Goal: Navigation & Orientation: Find specific page/section

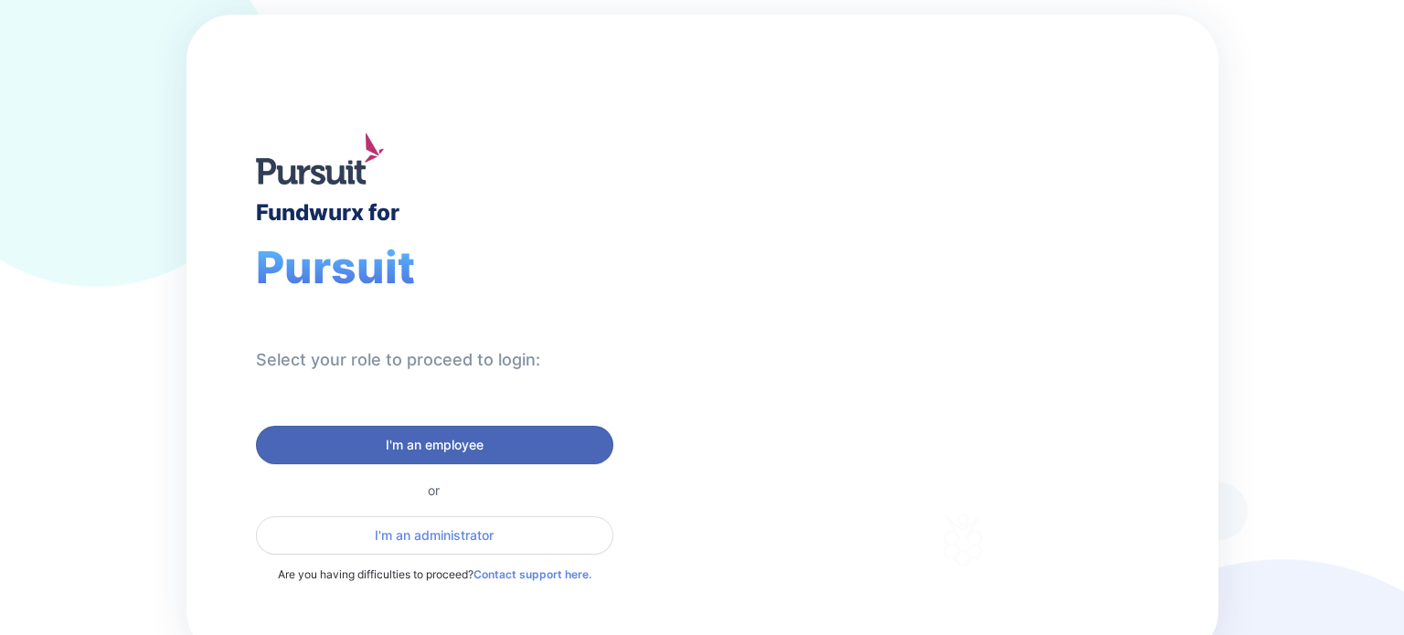
click at [445, 451] on span "I'm an employee" at bounding box center [435, 445] width 98 height 18
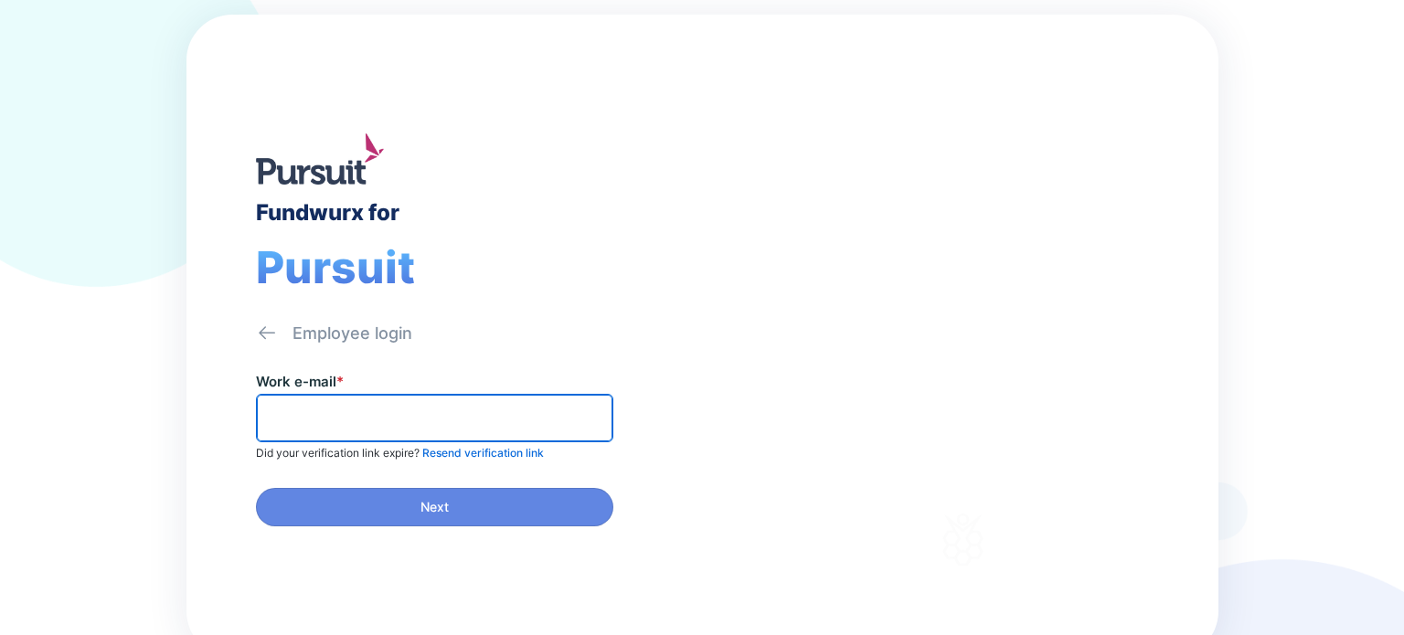
click at [334, 409] on input "text" at bounding box center [434, 418] width 341 height 28
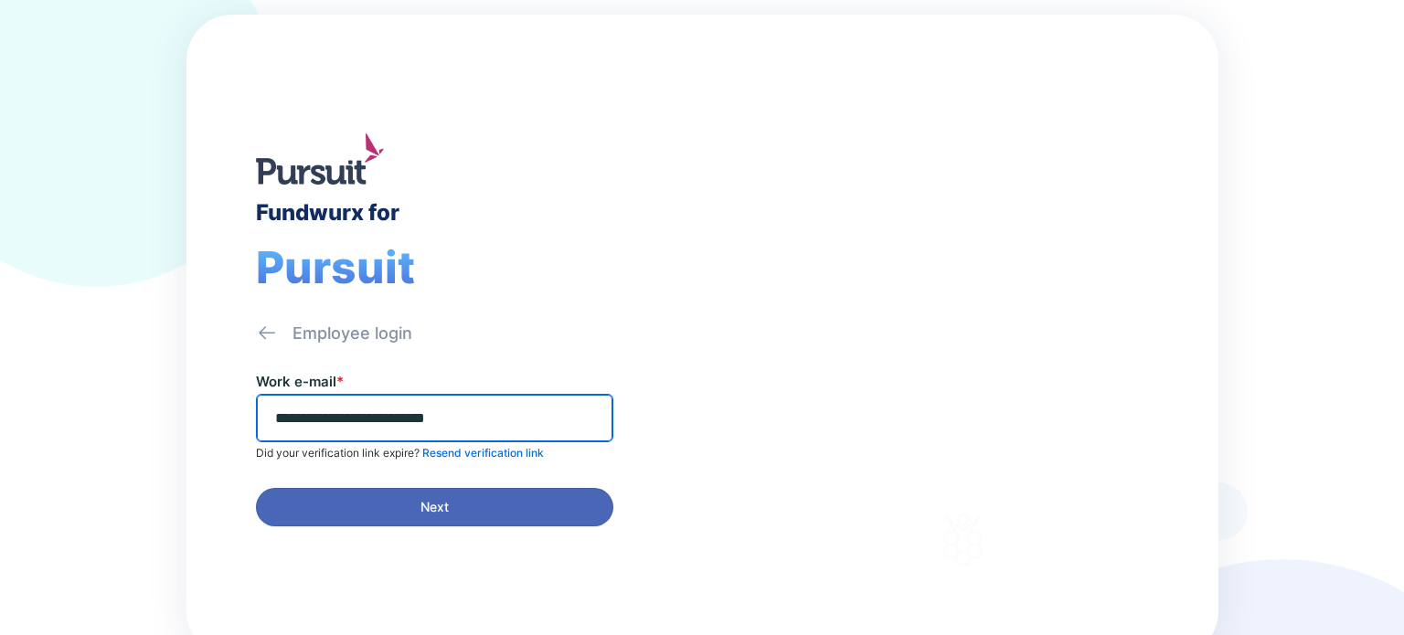
type input "**********"
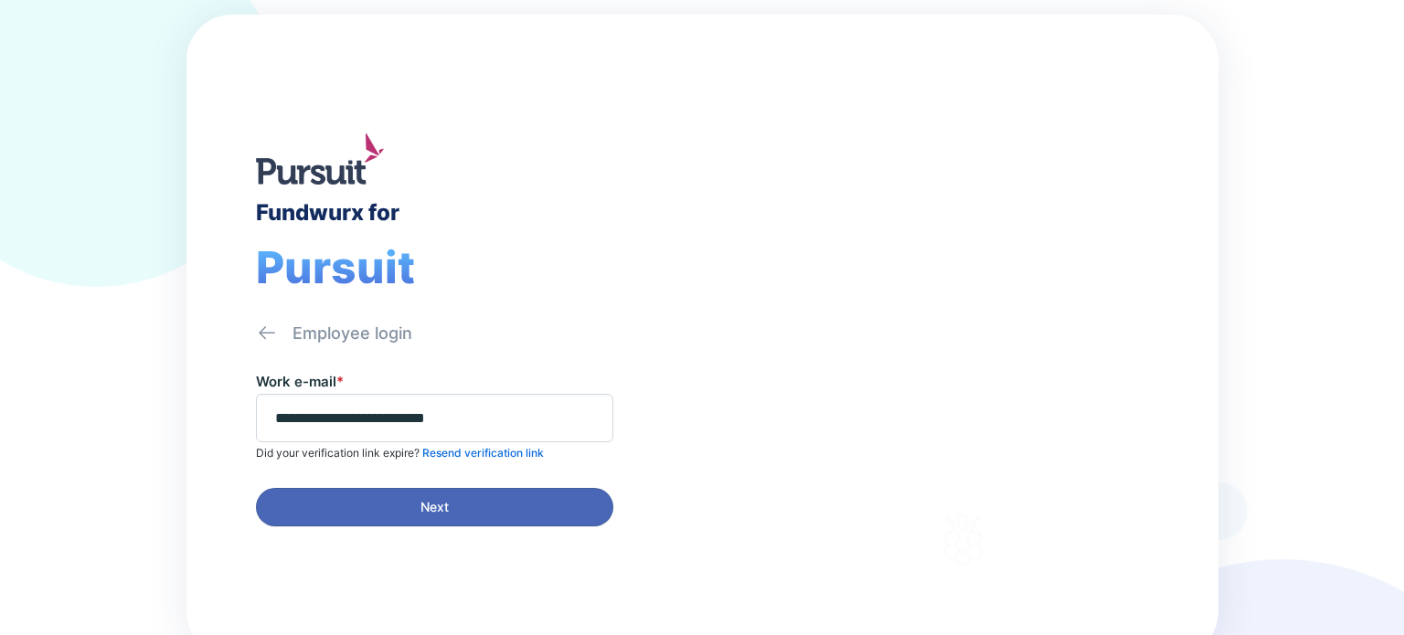
click at [493, 504] on span "Next" at bounding box center [435, 507] width 334 height 18
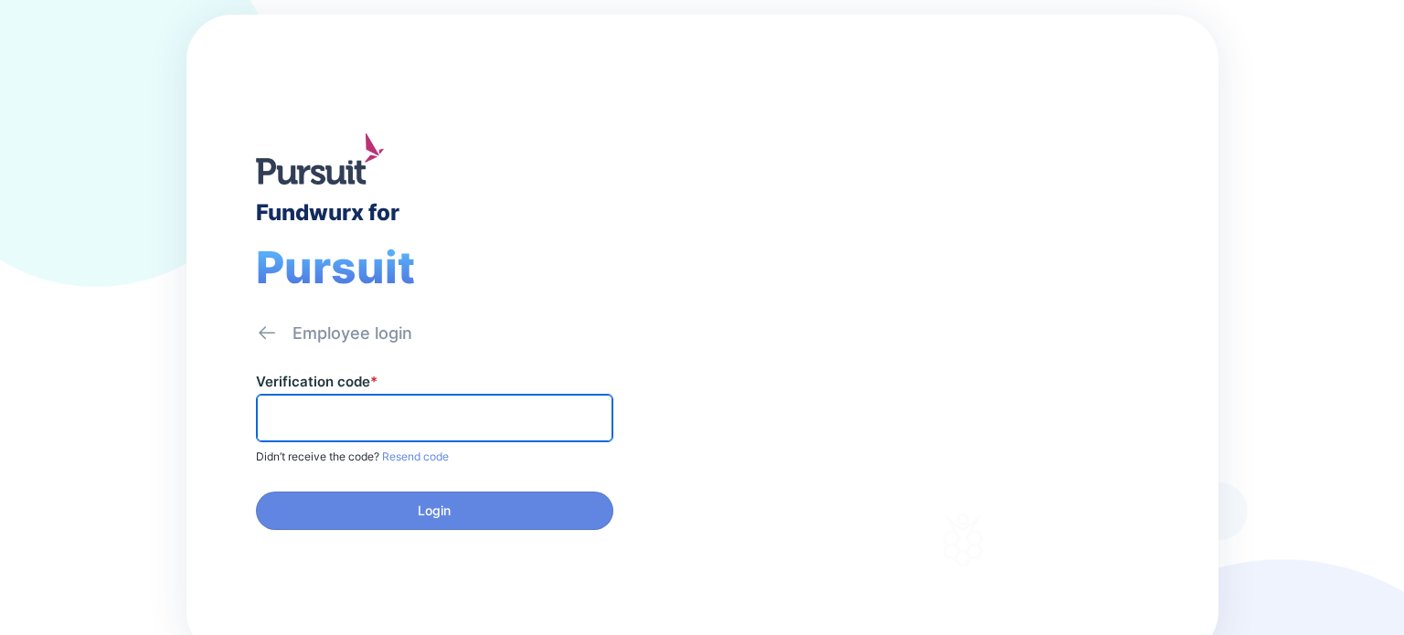
click at [318, 419] on input "text" at bounding box center [434, 418] width 341 height 28
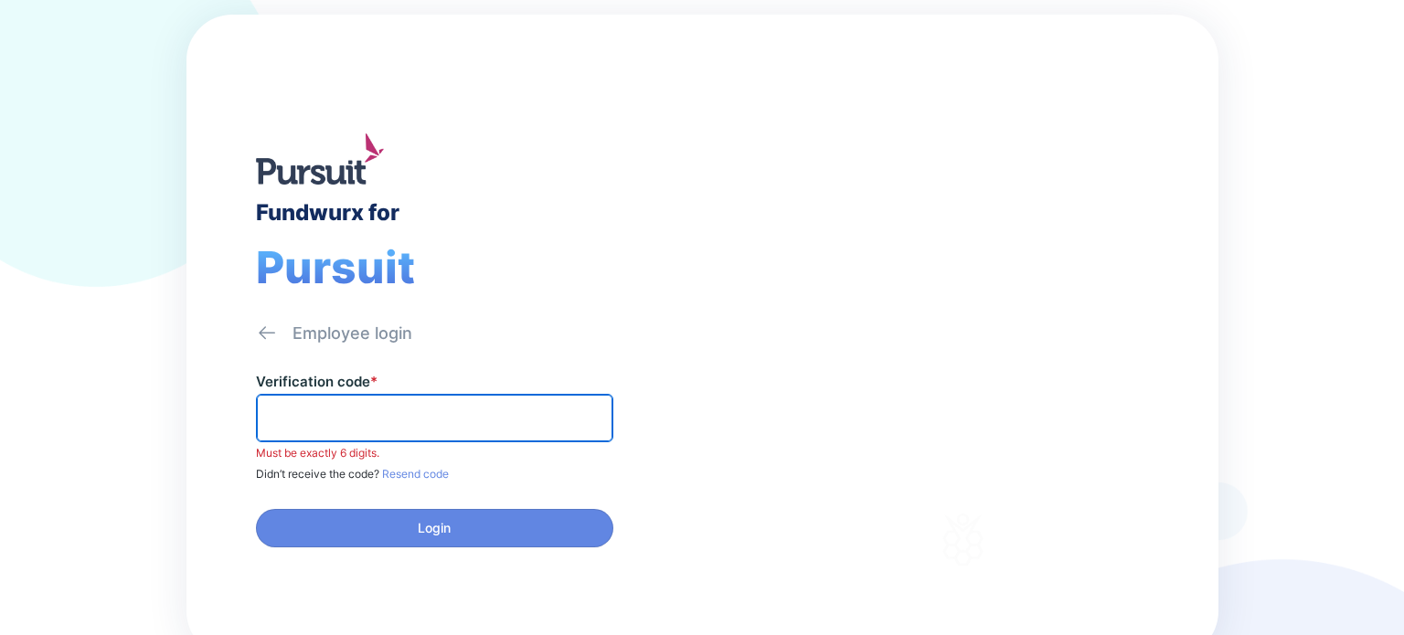
click at [389, 420] on input "text" at bounding box center [434, 418] width 341 height 28
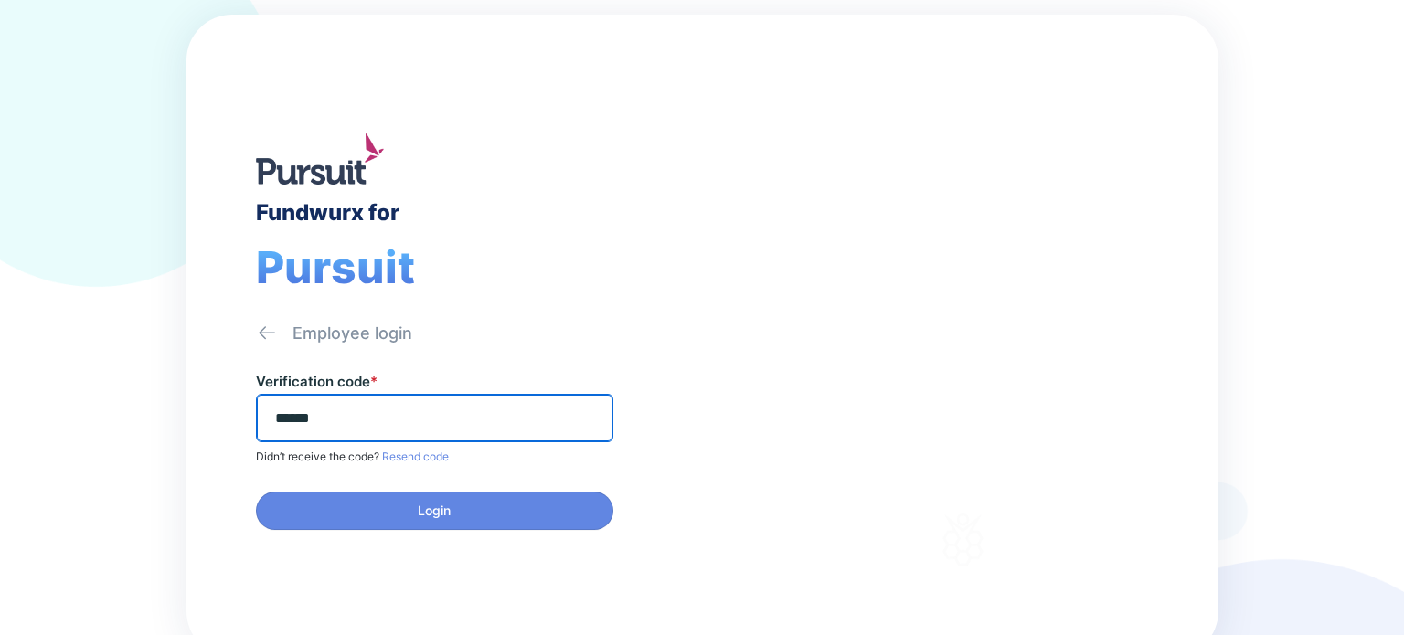
type input "******"
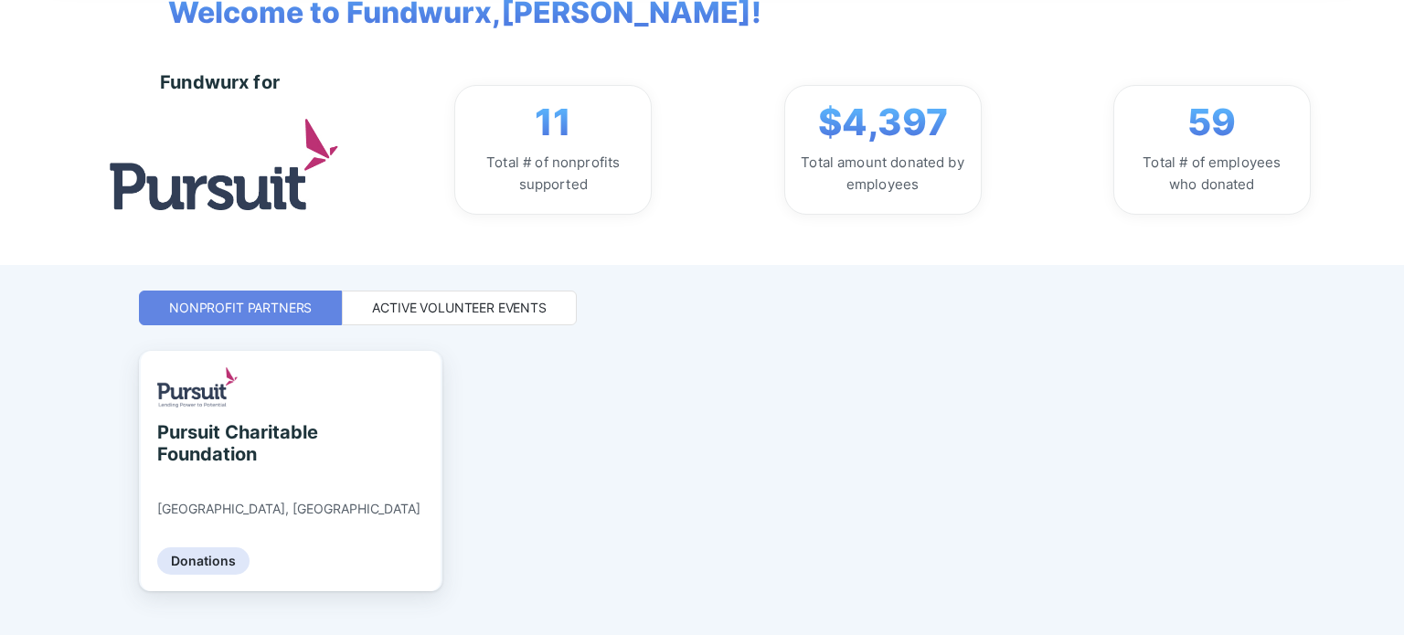
scroll to position [157, 0]
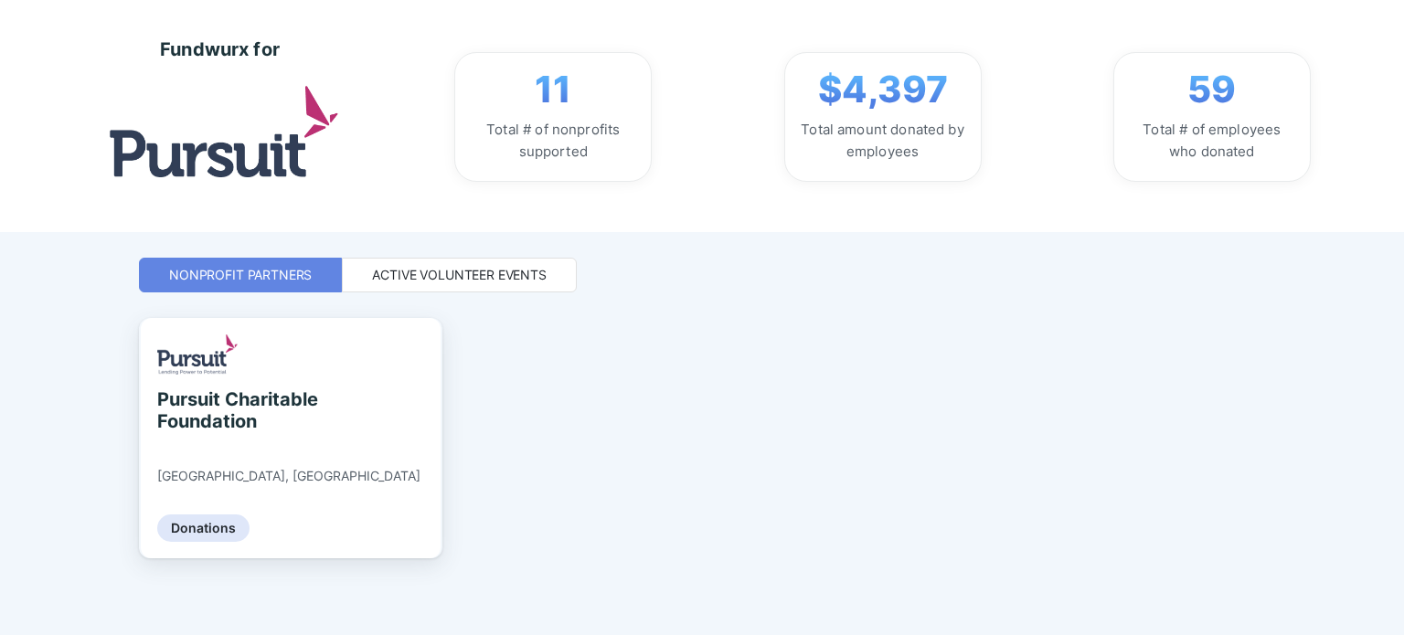
click at [440, 277] on div "Active Volunteer Events" at bounding box center [459, 275] width 175 height 18
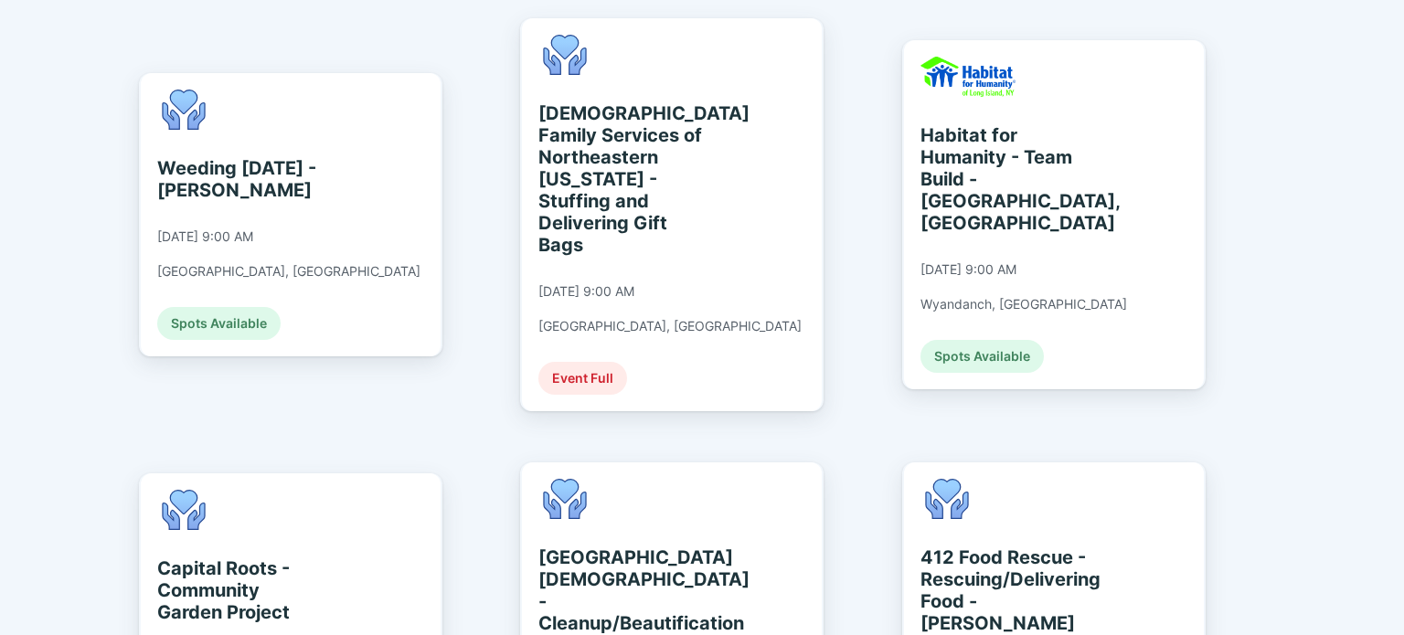
scroll to position [0, 0]
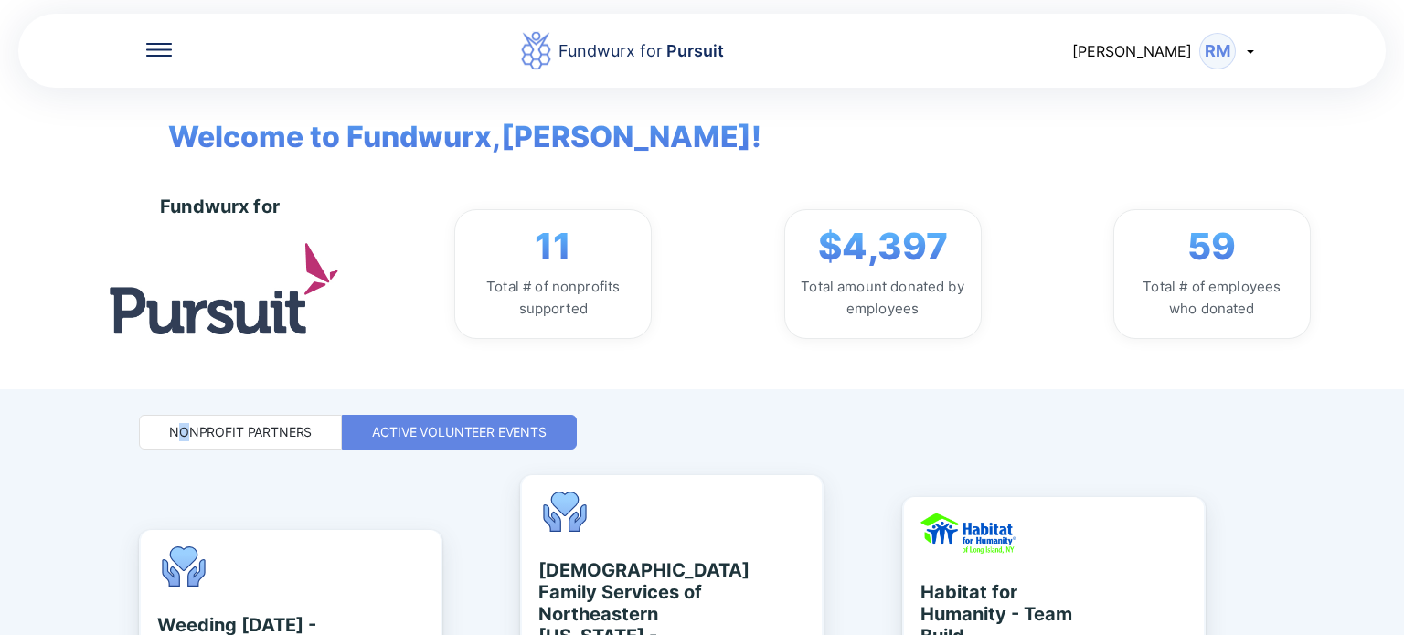
click at [184, 430] on div "Nonprofit Partners" at bounding box center [240, 432] width 143 height 18
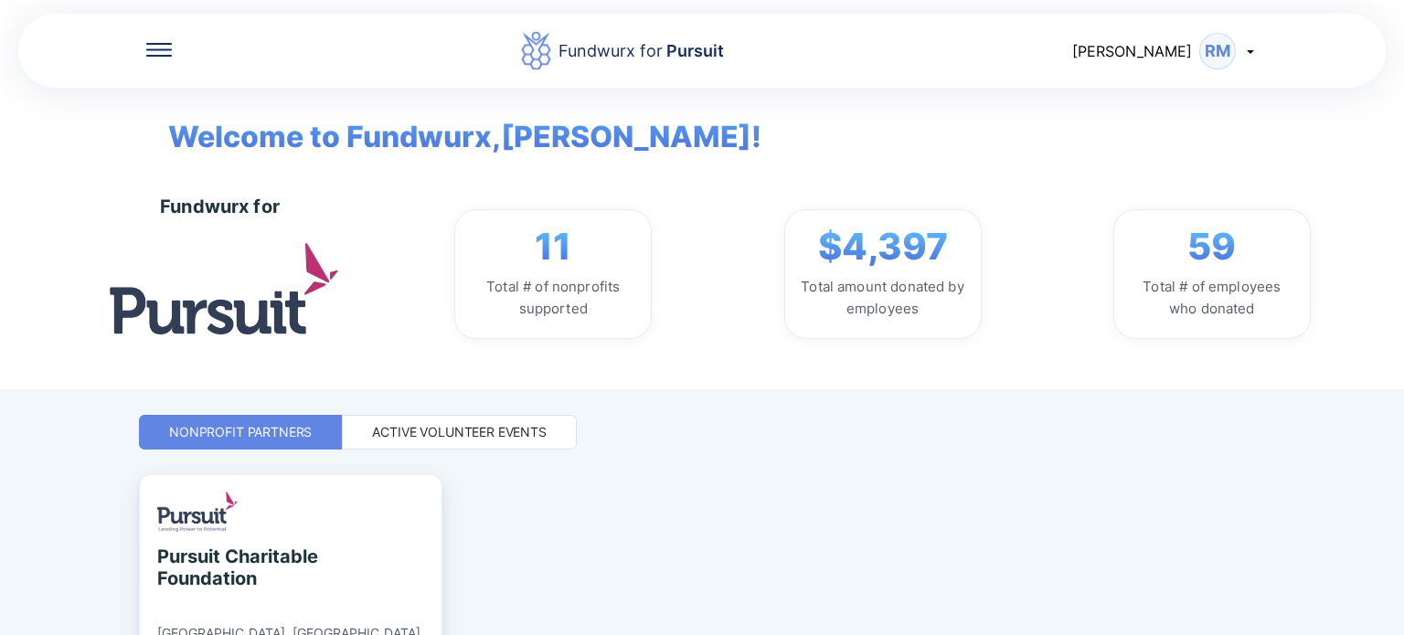
click at [440, 433] on div "Active Volunteer Events" at bounding box center [459, 432] width 175 height 18
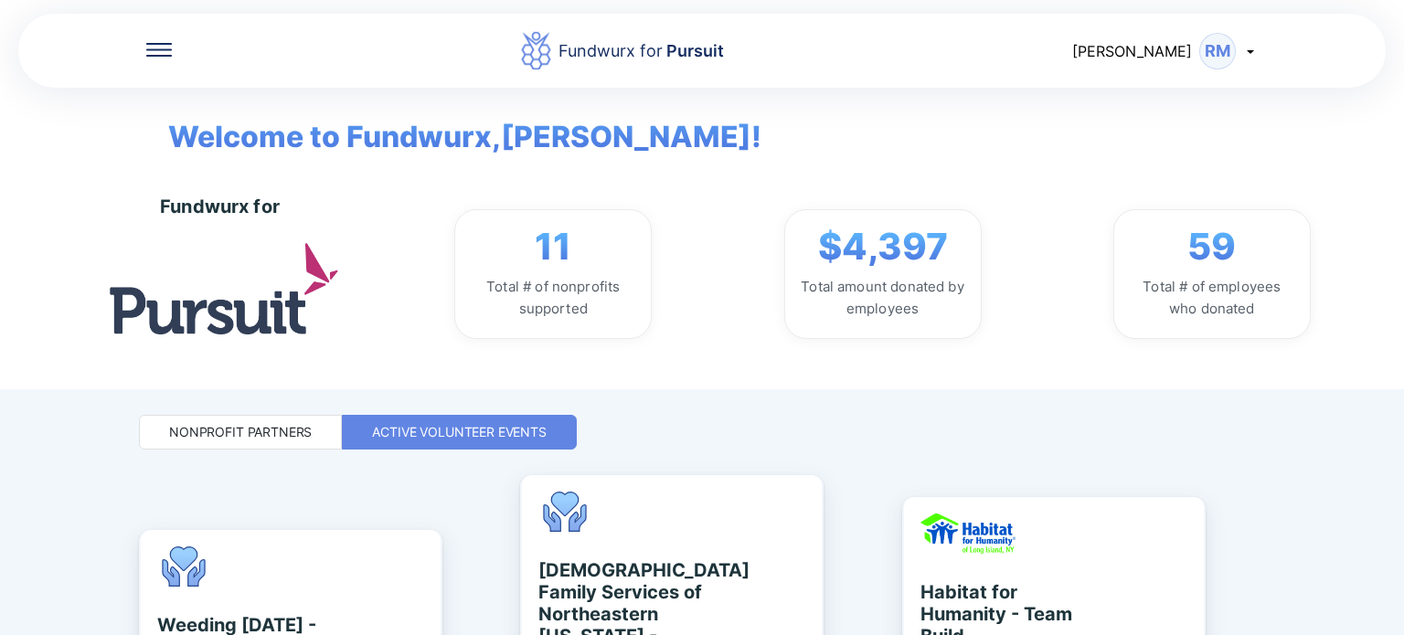
click at [1246, 51] on icon at bounding box center [1250, 51] width 15 height 15
click at [1003, 50] on div "Fundwurx for Pursuit" at bounding box center [622, 50] width 900 height 41
